Goal: Use online tool/utility: Utilize a website feature to perform a specific function

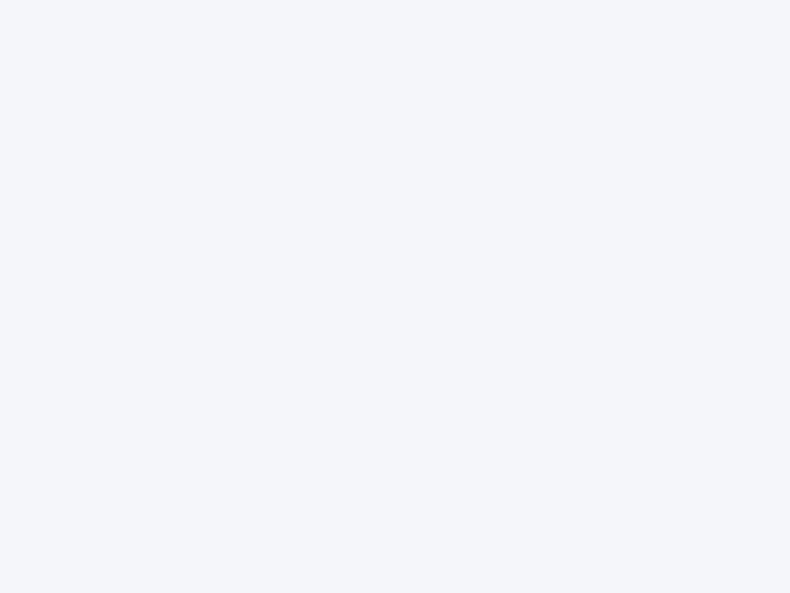
click at [395, 296] on div at bounding box center [395, 296] width 790 height 593
